Goal: Complete application form

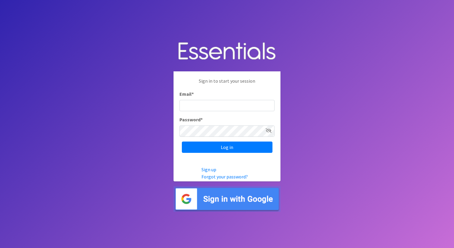
click at [197, 105] on input "Email *" at bounding box center [226, 105] width 95 height 11
type input "[PERSON_NAME][EMAIL_ADDRESS][PERSON_NAME][DOMAIN_NAME]"
click at [182, 141] on input "Log in" at bounding box center [227, 146] width 91 height 11
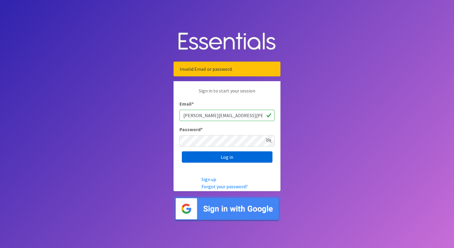
click at [219, 158] on input "Log in" at bounding box center [227, 156] width 91 height 11
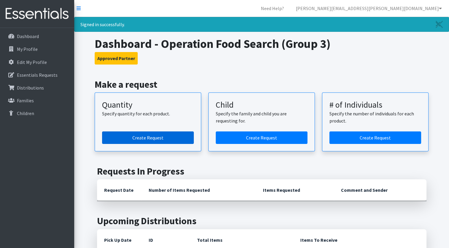
click at [164, 137] on link "Create Request" at bounding box center [148, 137] width 92 height 12
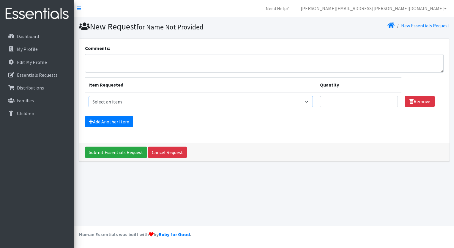
click at [232, 98] on select "Select an item Size 0/Newborn Size 1 Size 2 Size 3 Size 4 Size 5 Size 6 Size 7 …" at bounding box center [200, 101] width 224 height 11
select select "1095"
click at [88, 96] on select "Select an item Size 0/Newborn Size 1 Size 2 Size 3 Size 4 Size 5 Size 6 Size 7 …" at bounding box center [200, 101] width 224 height 11
click at [126, 122] on link "Add Another Item" at bounding box center [109, 121] width 48 height 11
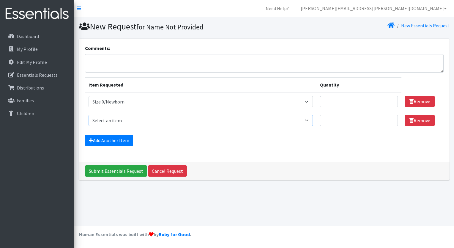
click at [129, 122] on select "Select an item Size 0/Newborn Size 1 Size 2 Size 3 Size 4 Size 5 Size 6 Size 7 …" at bounding box center [200, 120] width 224 height 11
select select "1090"
click at [88, 115] on select "Select an item Size 0/Newborn Size 1 Size 2 Size 3 Size 4 Size 5 Size 6 Size 7 …" at bounding box center [200, 120] width 224 height 11
click at [111, 141] on link "Add Another Item" at bounding box center [109, 139] width 48 height 11
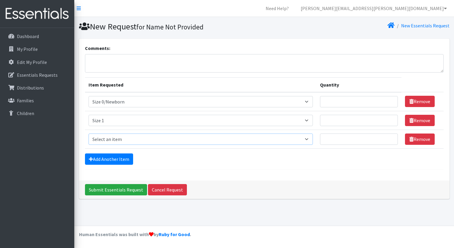
click at [116, 140] on select "Select an item Size 0/Newborn Size 1 Size 2 Size 3 Size 4 Size 5 Size 6 Size 7 …" at bounding box center [200, 138] width 224 height 11
select select "1091"
click at [88, 133] on select "Select an item Size 0/Newborn Size 1 Size 2 Size 3 Size 4 Size 5 Size 6 Size 7 …" at bounding box center [200, 138] width 224 height 11
click at [114, 159] on link "Add Another Item" at bounding box center [109, 158] width 48 height 11
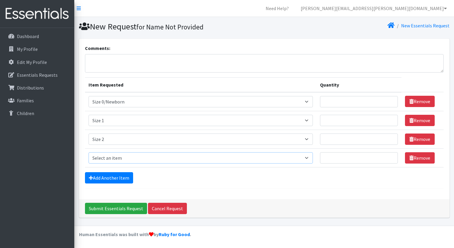
click at [118, 158] on select "Select an item Size 0/Newborn Size 1 Size 2 Size 3 Size 4 Size 5 Size 6 Size 7 …" at bounding box center [200, 157] width 224 height 11
select select "1094"
click at [88, 152] on select "Select an item Size 0/Newborn Size 1 Size 2 Size 3 Size 4 Size 5 Size 6 Size 7 …" at bounding box center [200, 157] width 224 height 11
click at [352, 102] on input "Quantity" at bounding box center [359, 101] width 78 height 11
type input "500"
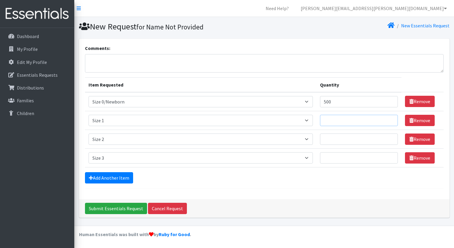
click at [357, 121] on input "Quantity" at bounding box center [359, 120] width 78 height 11
type input "500"
click at [353, 140] on input "Quantity" at bounding box center [359, 138] width 78 height 11
type input "500"
click at [340, 159] on input "Quantity" at bounding box center [359, 157] width 78 height 11
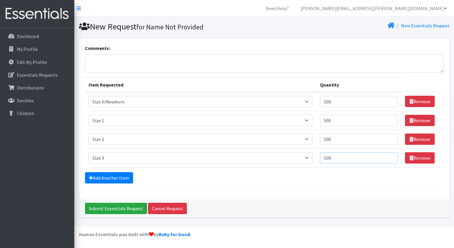
type input "500"
click at [332, 101] on input "500" at bounding box center [359, 101] width 78 height 11
type input "5"
type input "600"
click at [335, 122] on input "500" at bounding box center [359, 120] width 78 height 11
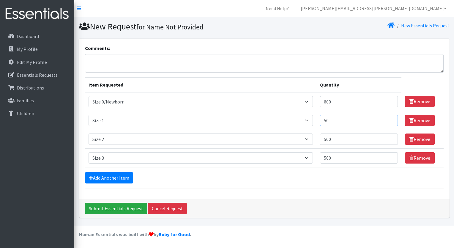
type input "5"
type input "600"
click at [340, 138] on input "500" at bounding box center [359, 138] width 78 height 11
type input "5"
type input "600"
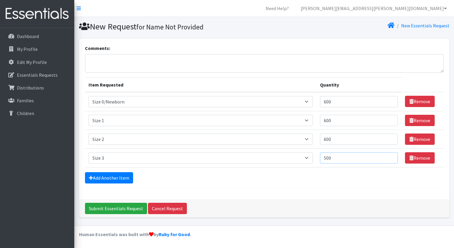
click at [335, 159] on input "500" at bounding box center [359, 157] width 78 height 11
type input "5"
type input "600"
click at [118, 204] on input "Submit Essentials Request" at bounding box center [116, 207] width 62 height 11
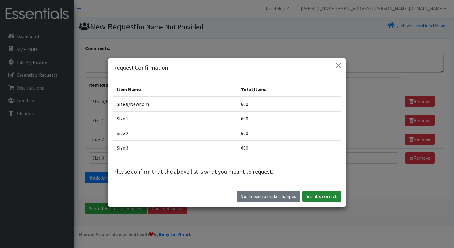
click at [315, 193] on button "Yes, it's correct" at bounding box center [321, 195] width 38 height 11
